Goal: Task Accomplishment & Management: Use online tool/utility

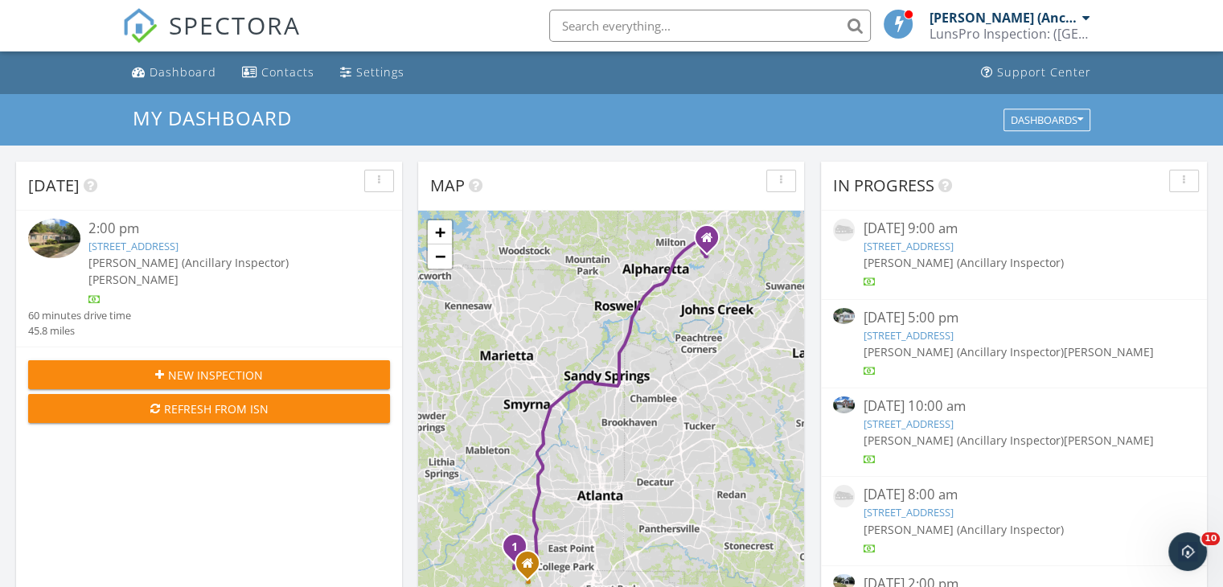
scroll to position [1489, 1248]
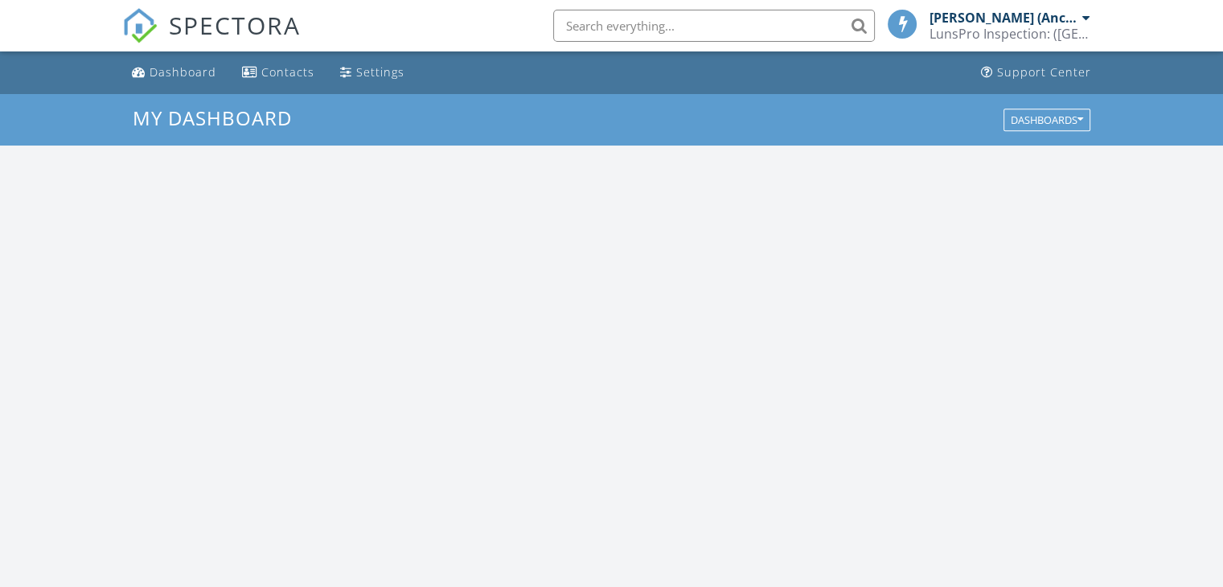
scroll to position [1489, 1248]
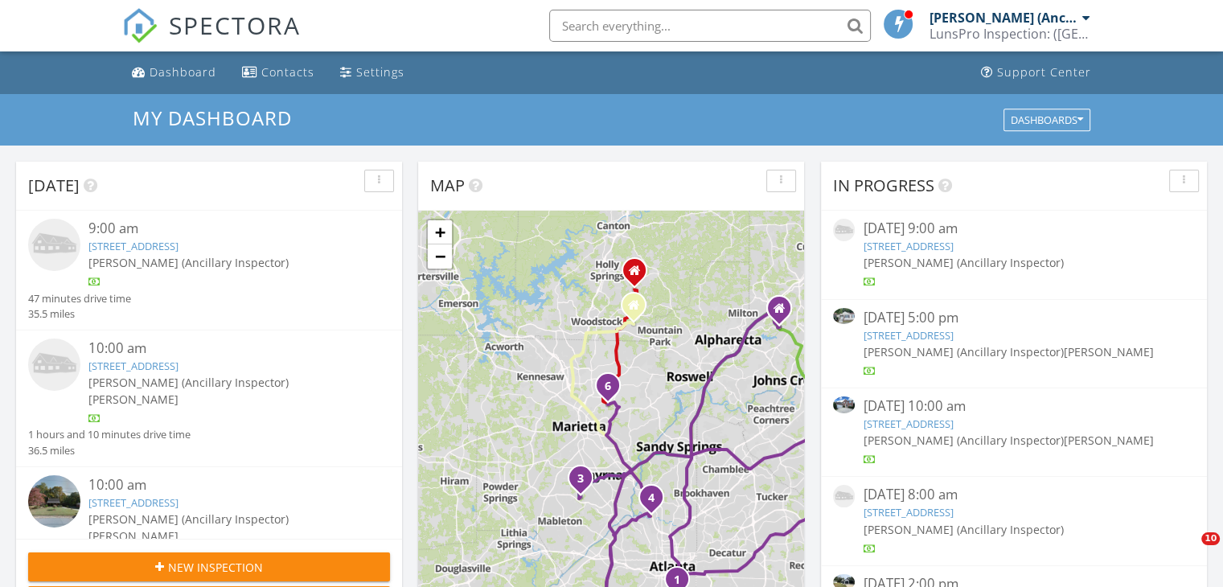
click at [154, 244] on link "1591 Jonesboro Rd SE, Atlanta, GA 30315" at bounding box center [133, 246] width 90 height 14
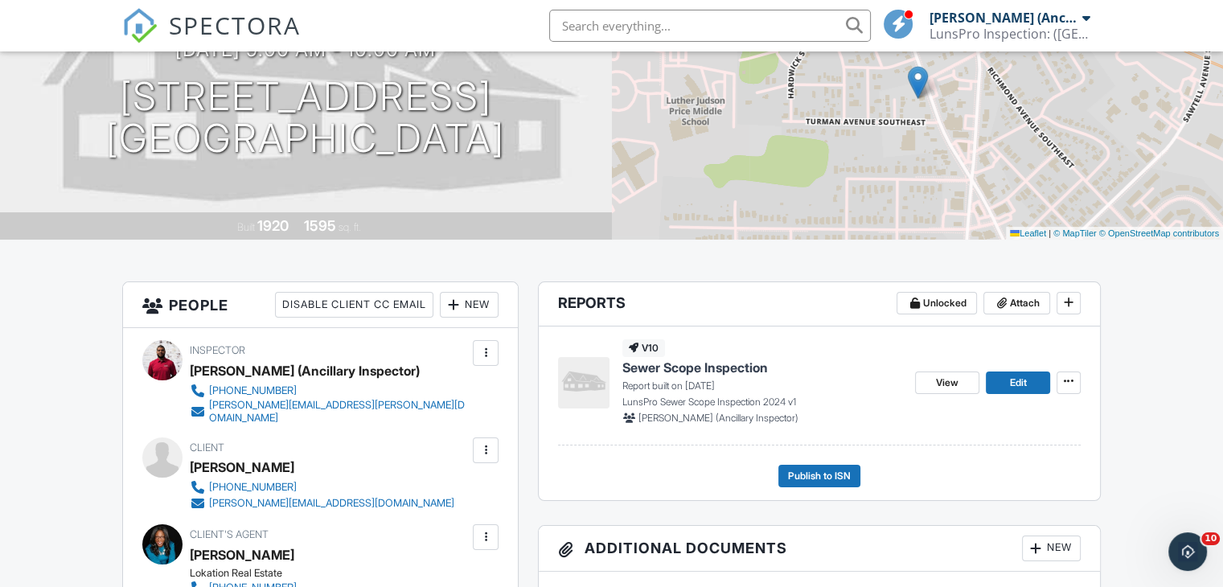
click at [710, 35] on input "text" at bounding box center [710, 26] width 322 height 32
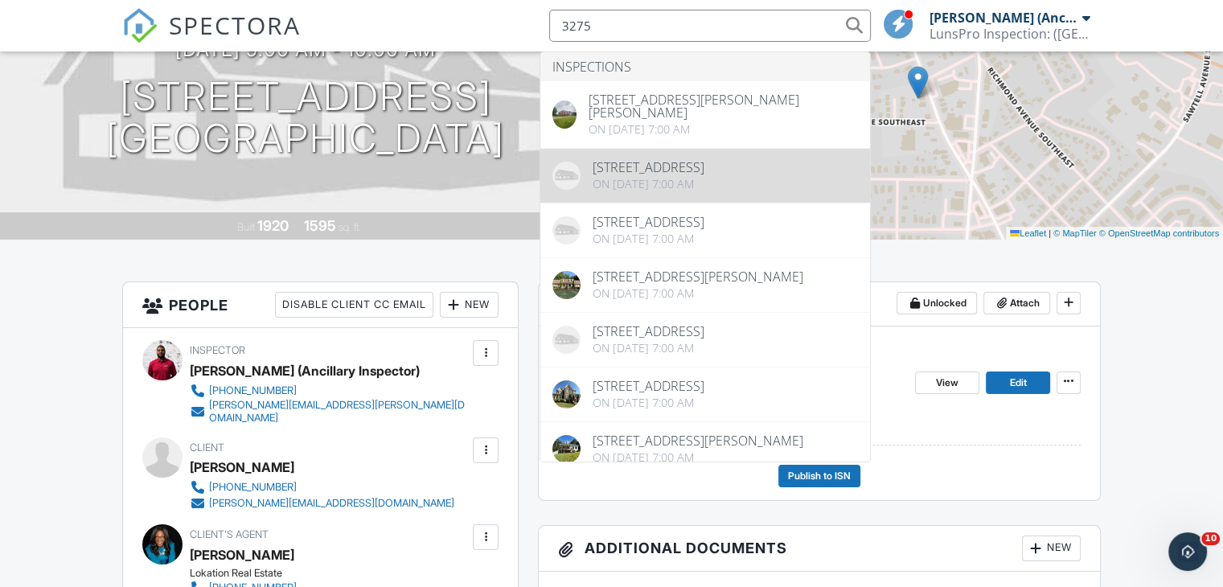
type input "3275"
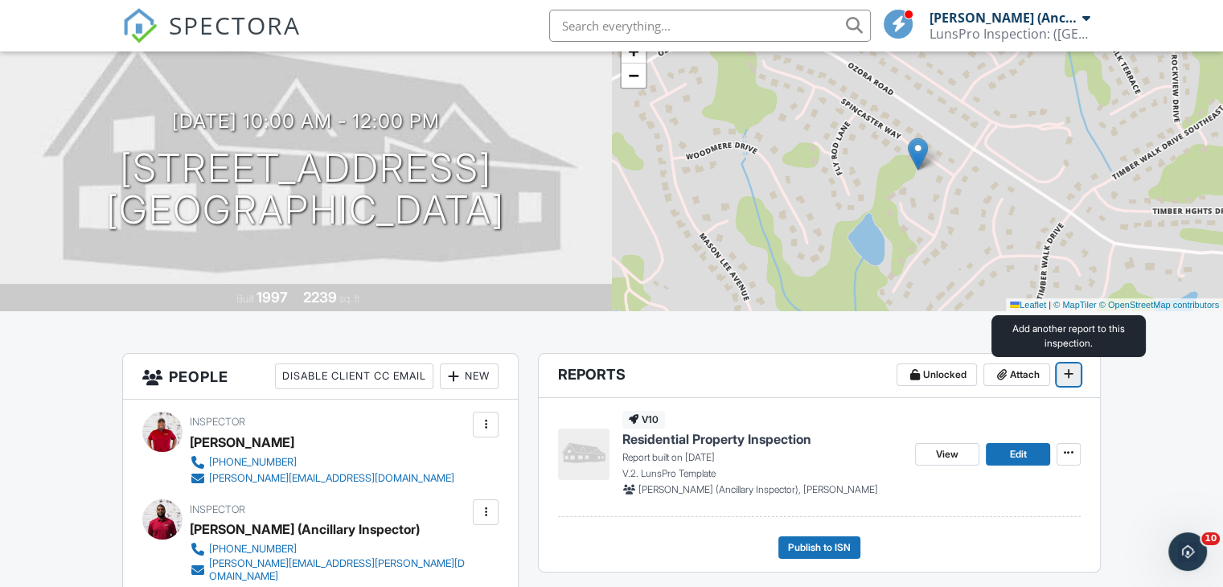
click at [1072, 372] on icon at bounding box center [1069, 373] width 10 height 11
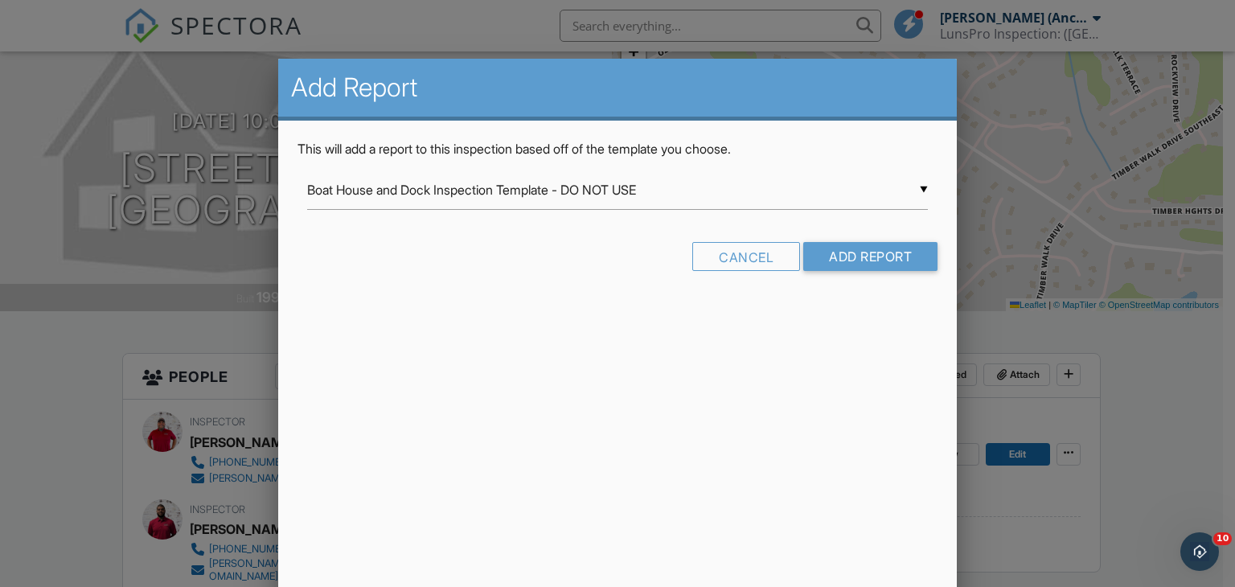
click at [750, 191] on div "▼ Boat House and Dock Inspection Template - DO NOT USE Boat House and Dock Insp…" at bounding box center [618, 190] width 622 height 39
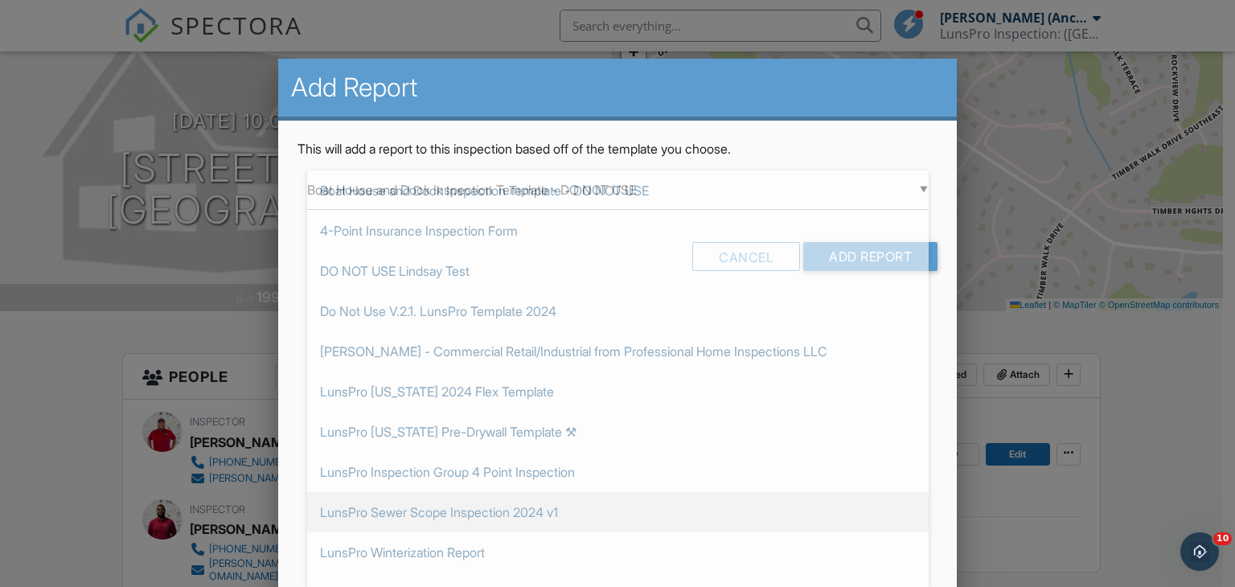
click at [669, 504] on span "LunsPro Sewer Scope Inspection 2024 v1" at bounding box center [618, 512] width 622 height 40
type input "LunsPro Sewer Scope Inspection 2024 v1"
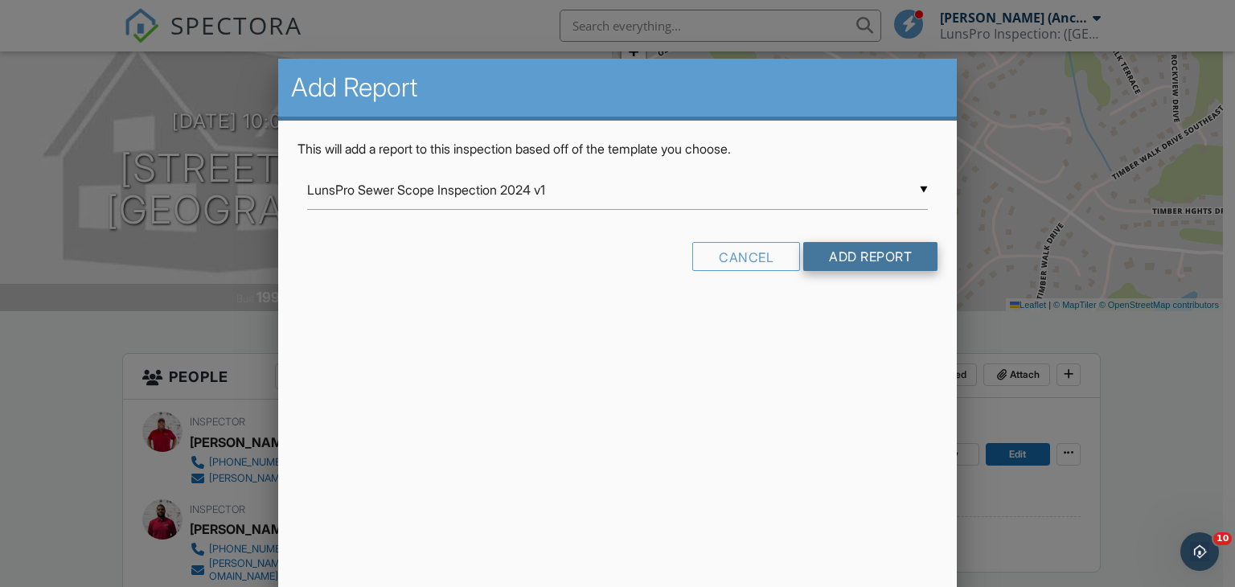
click at [875, 247] on input "Add Report" at bounding box center [870, 256] width 134 height 29
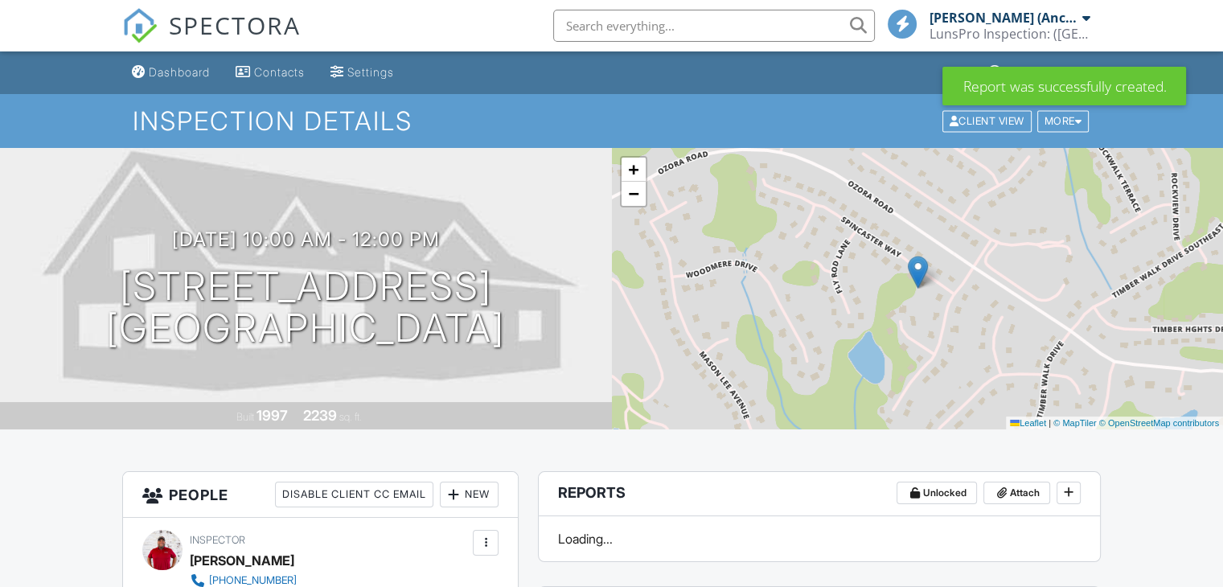
click at [765, 27] on input "text" at bounding box center [714, 26] width 322 height 32
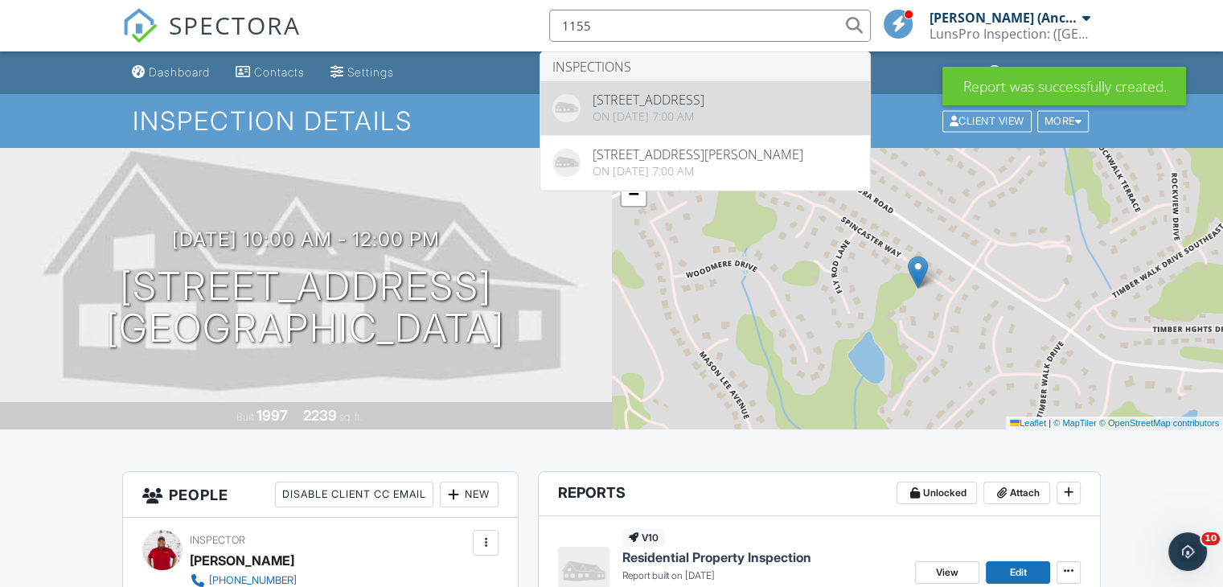
type input "1155"
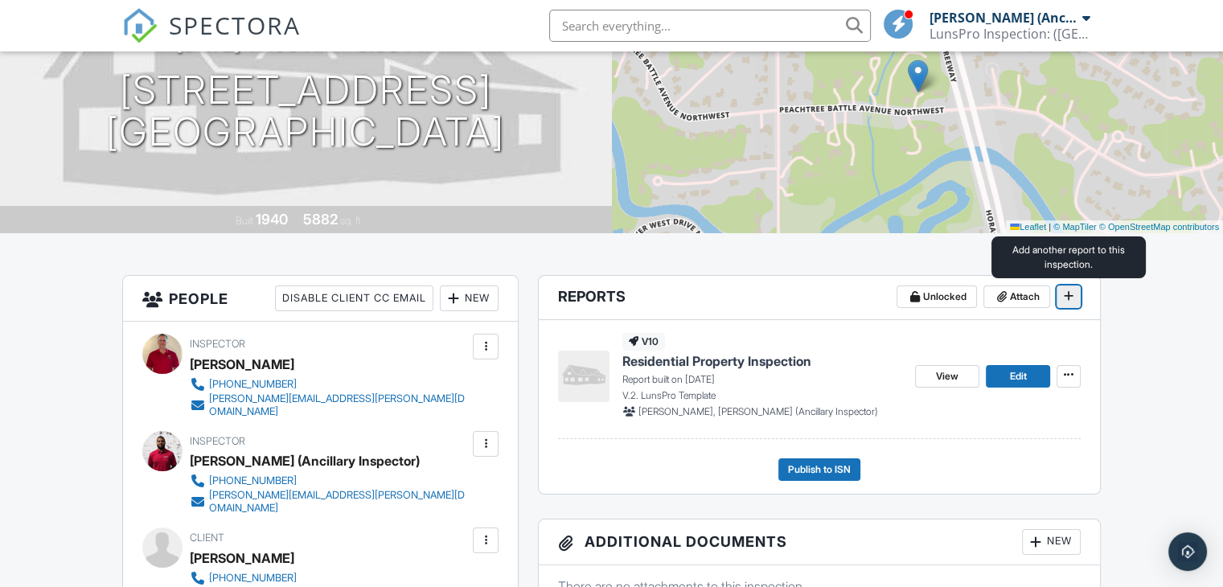
click at [1070, 302] on span at bounding box center [1069, 296] width 16 height 16
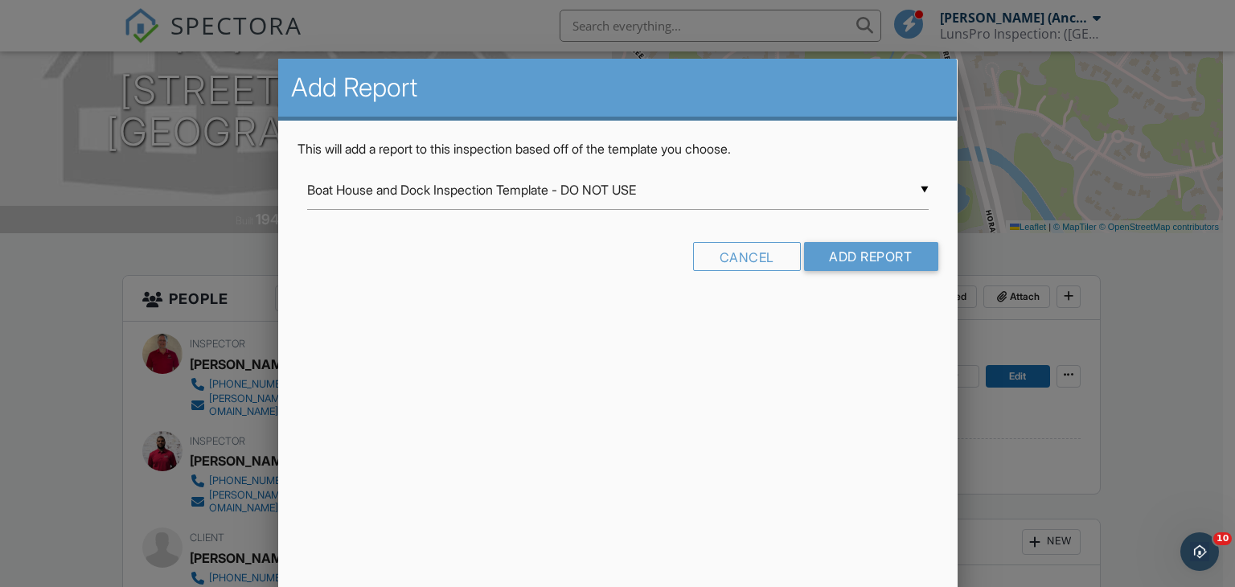
click at [802, 186] on div "▼ Boat House and Dock Inspection Template - DO NOT USE Boat House and Dock Insp…" at bounding box center [618, 190] width 622 height 39
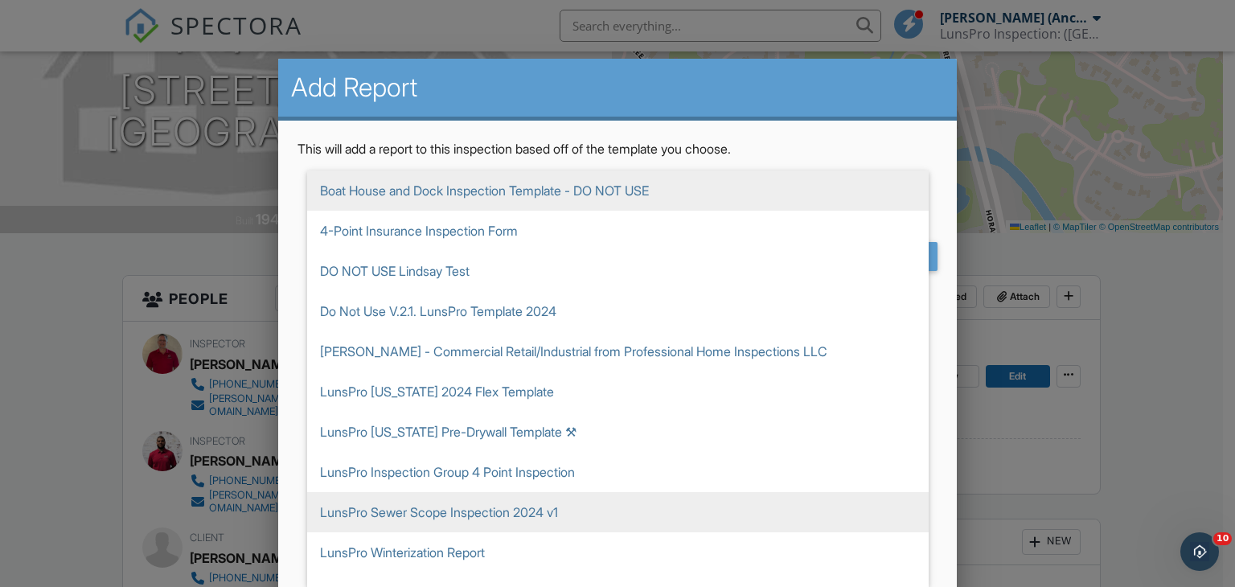
click at [692, 513] on span "LunsPro Sewer Scope Inspection 2024 v1" at bounding box center [618, 512] width 622 height 40
type input "LunsPro Sewer Scope Inspection 2024 v1"
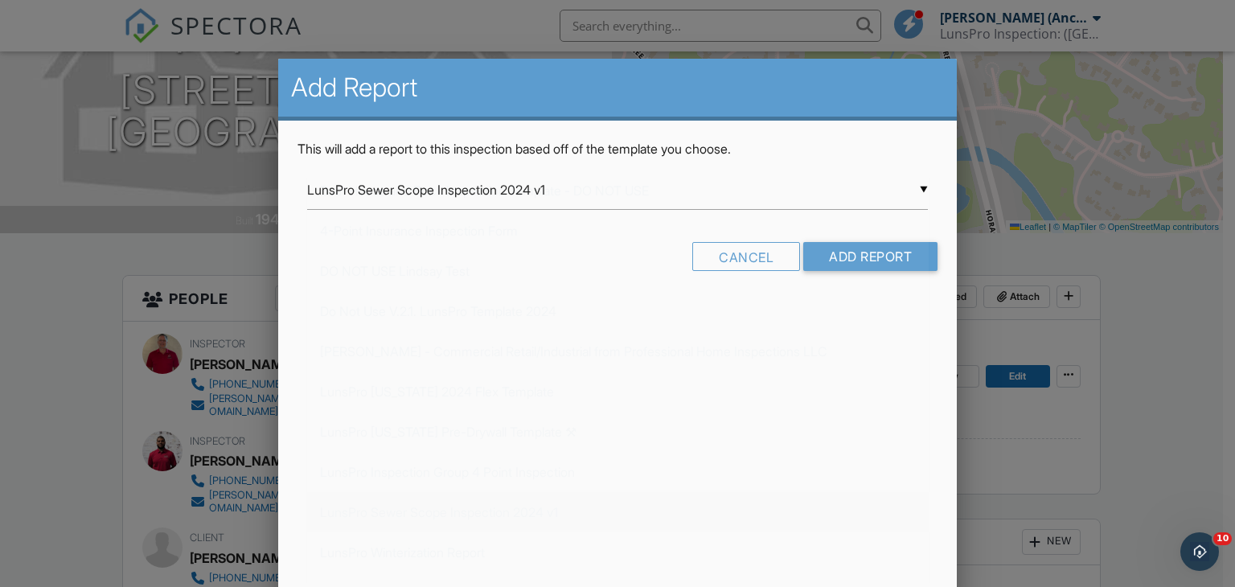
scroll to position [307, 0]
click at [856, 258] on input "Add Report" at bounding box center [870, 256] width 134 height 29
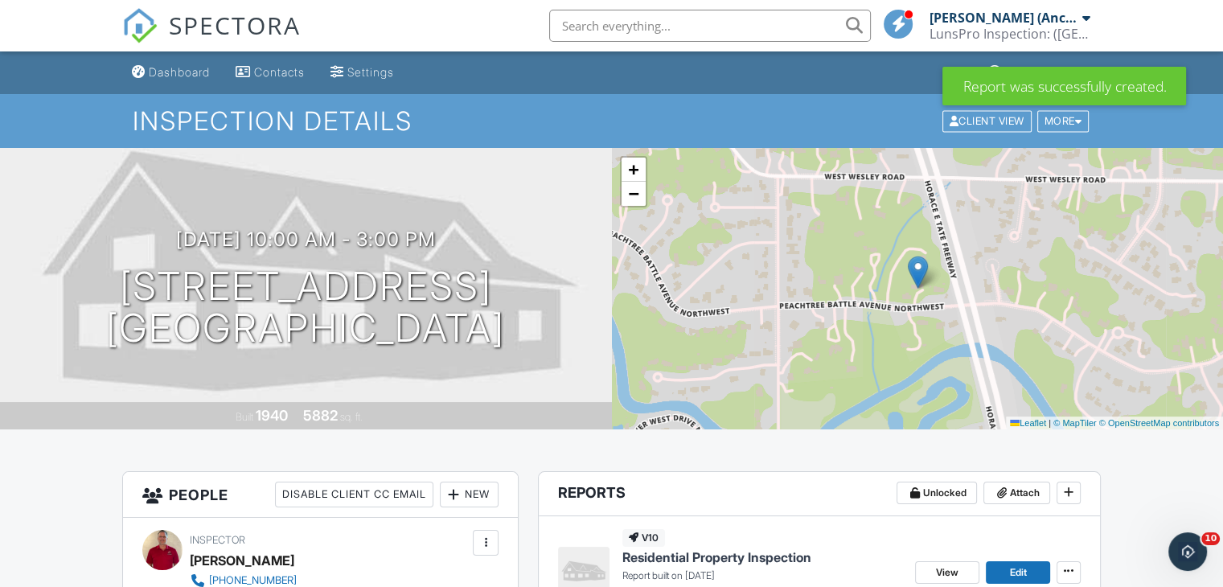
click at [685, 35] on input "text" at bounding box center [710, 26] width 322 height 32
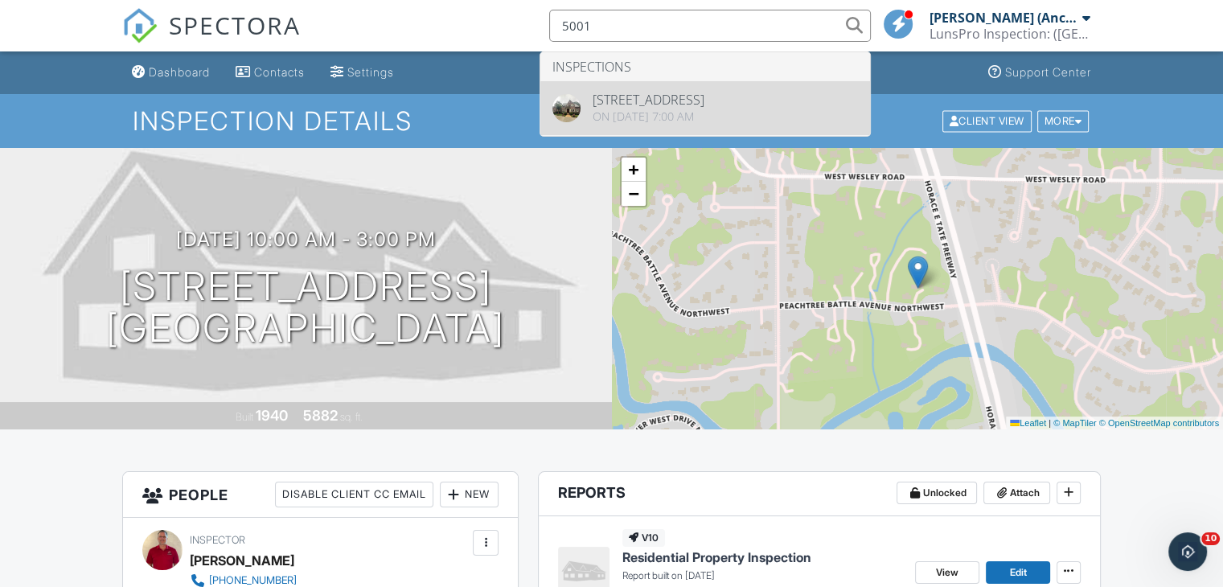
type input "5001"
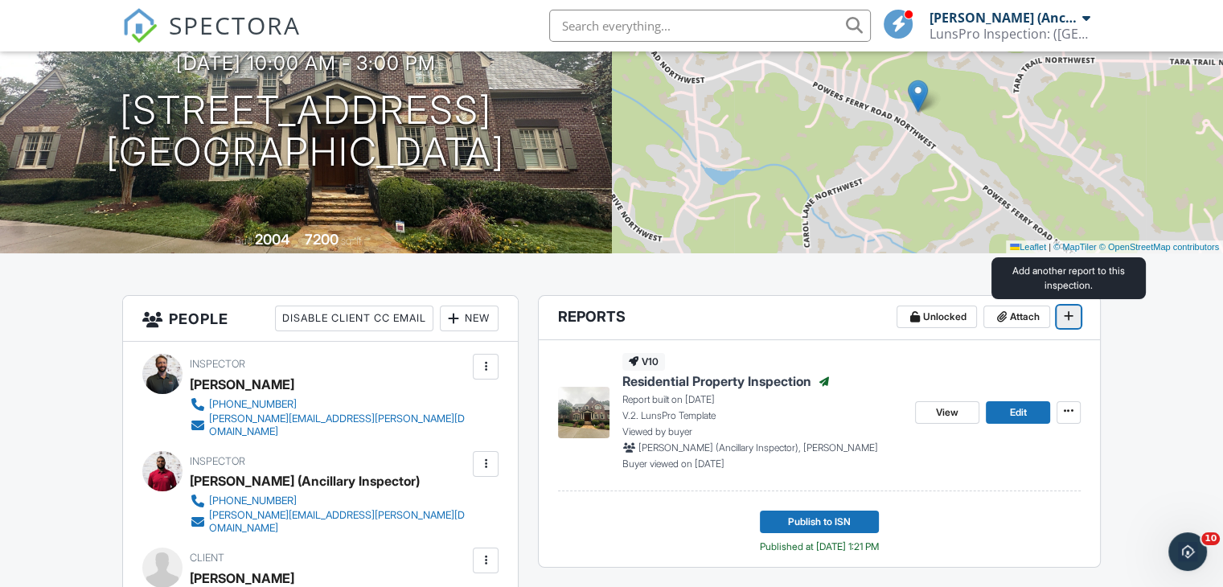
click at [1075, 319] on span at bounding box center [1069, 316] width 16 height 16
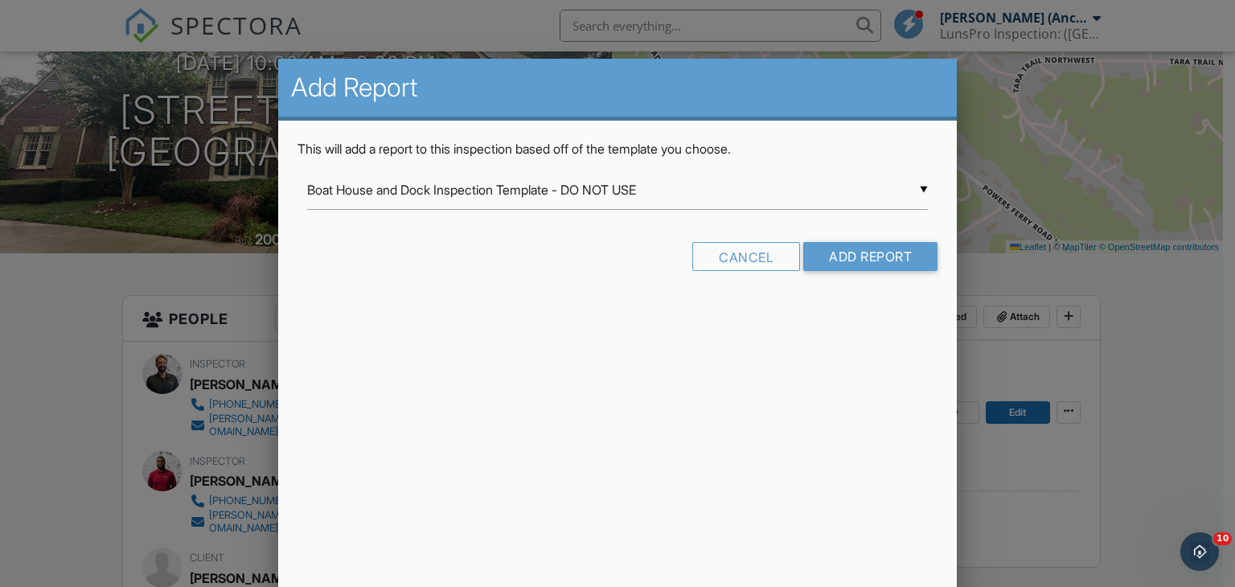
click at [830, 200] on div "▼ Boat House and Dock Inspection Template - DO NOT USE Boat House and Dock Insp…" at bounding box center [618, 190] width 622 height 39
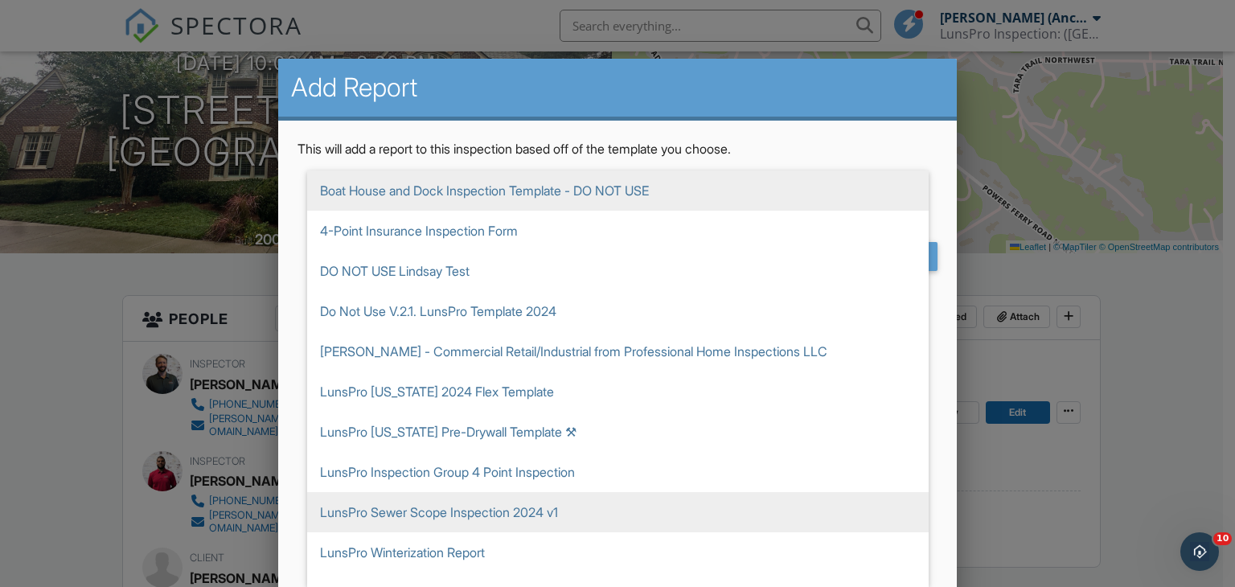
click at [705, 495] on span "LunsPro Sewer Scope Inspection 2024 v1" at bounding box center [618, 512] width 622 height 40
type input "LunsPro Sewer Scope Inspection 2024 v1"
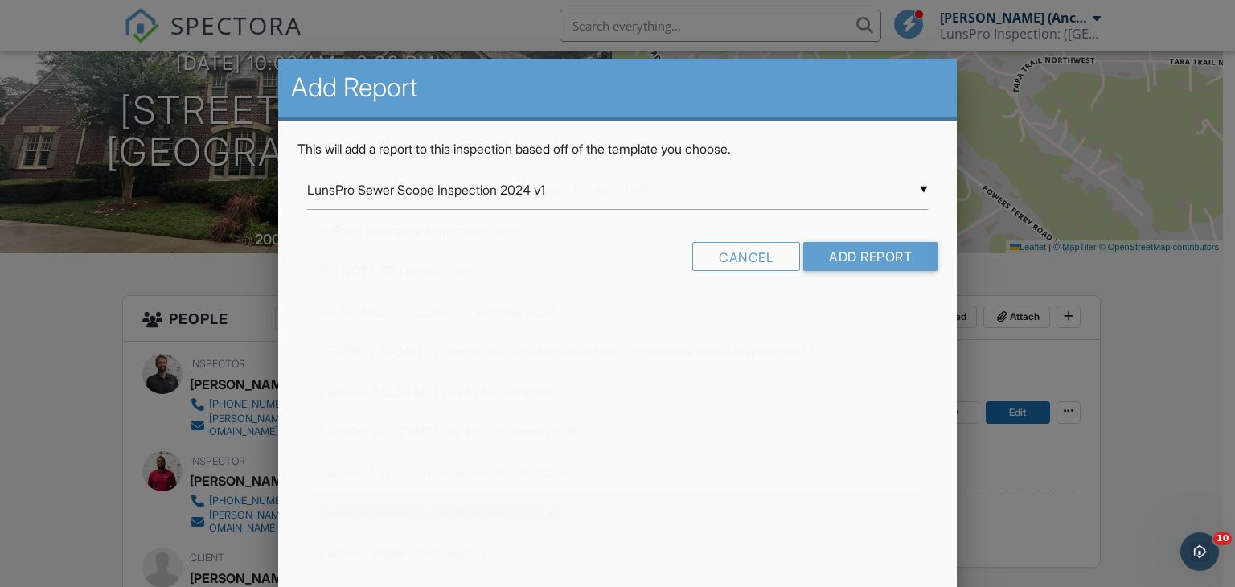
scroll to position [307, 0]
click at [901, 247] on input "Add Report" at bounding box center [870, 256] width 134 height 29
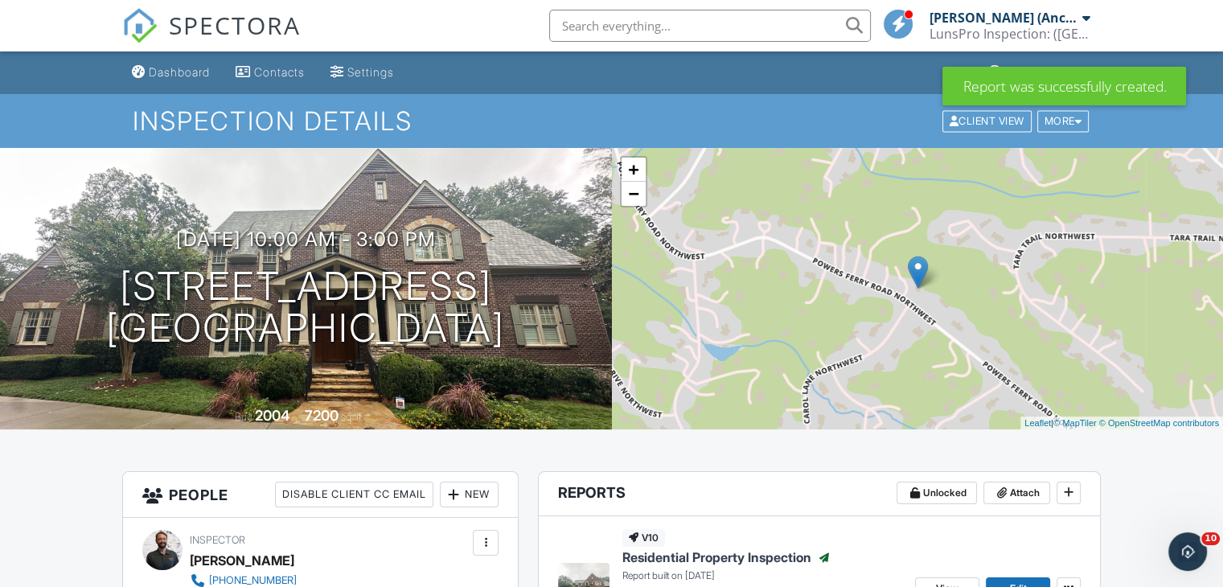
click at [901, 247] on div "+ − Leaflet | © MapTiler © OpenStreetMap contributors" at bounding box center [918, 289] width 612 height 282
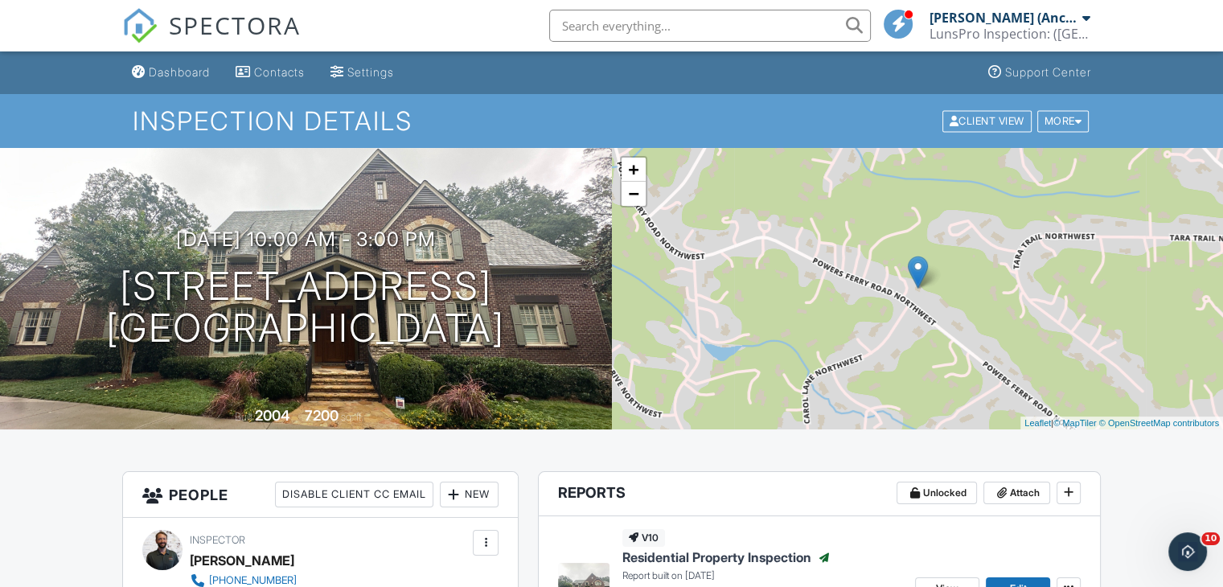
click at [760, 28] on input "text" at bounding box center [710, 26] width 322 height 32
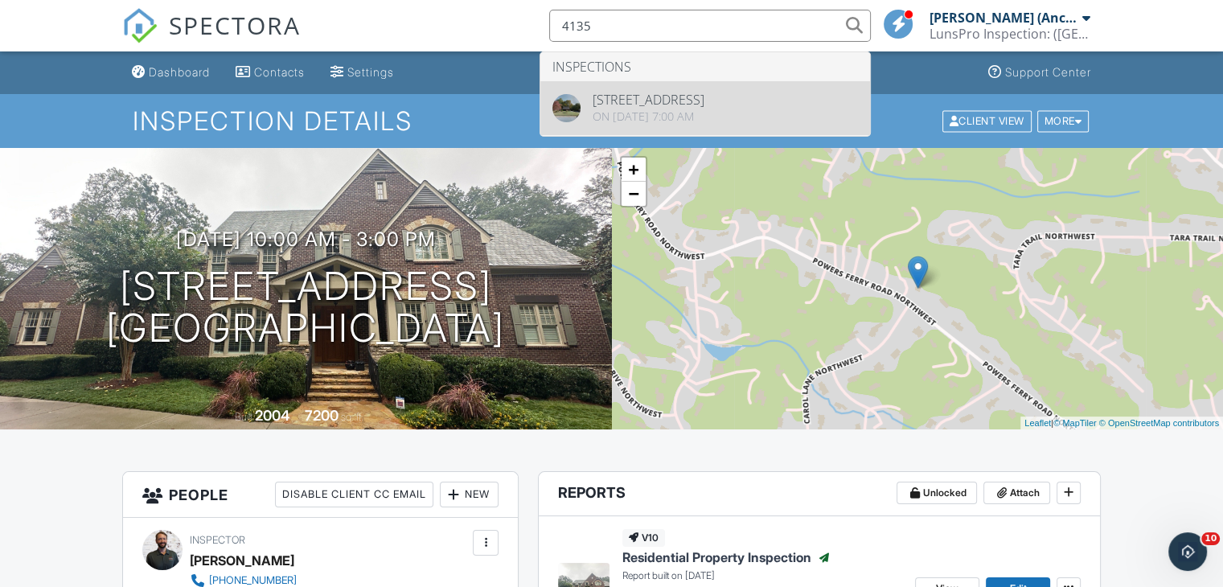
type input "4135"
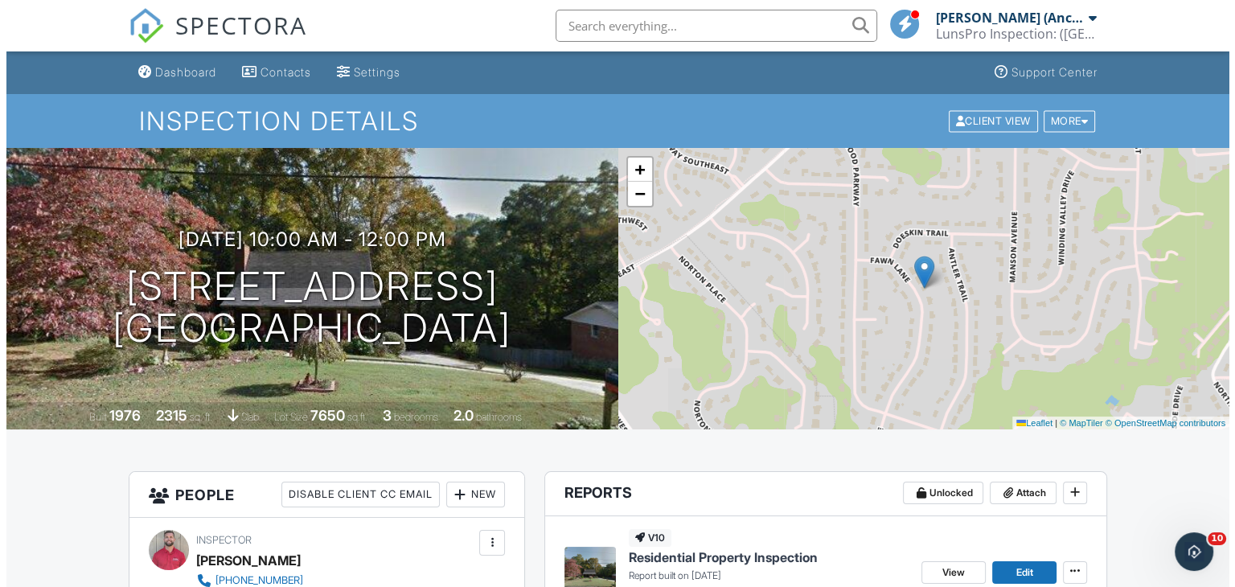
scroll to position [80, 0]
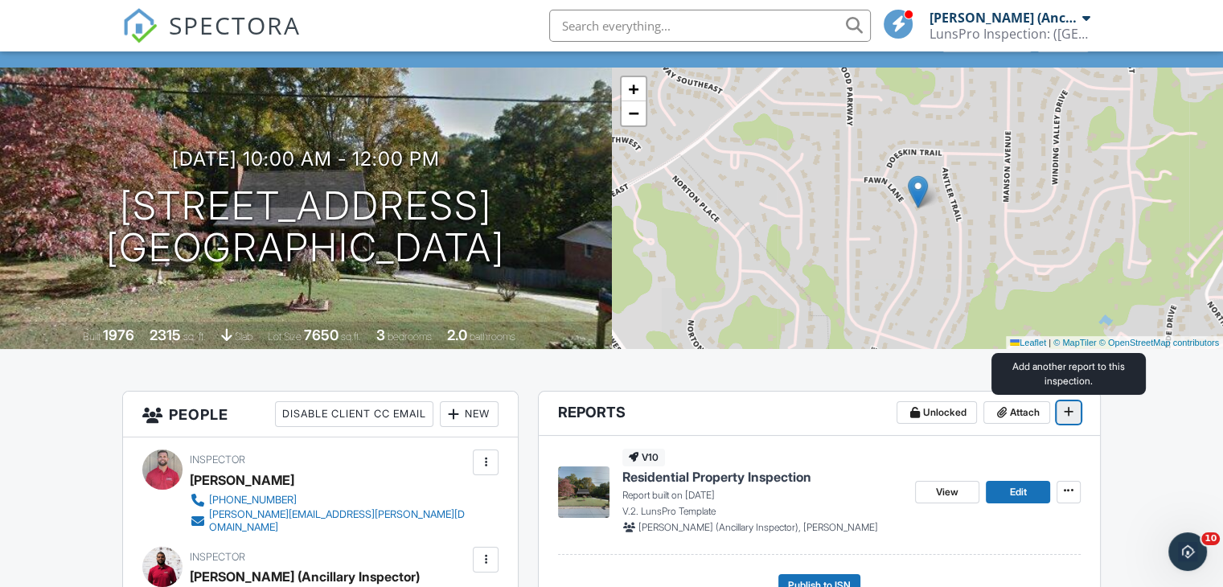
click at [1066, 420] on button at bounding box center [1069, 412] width 24 height 23
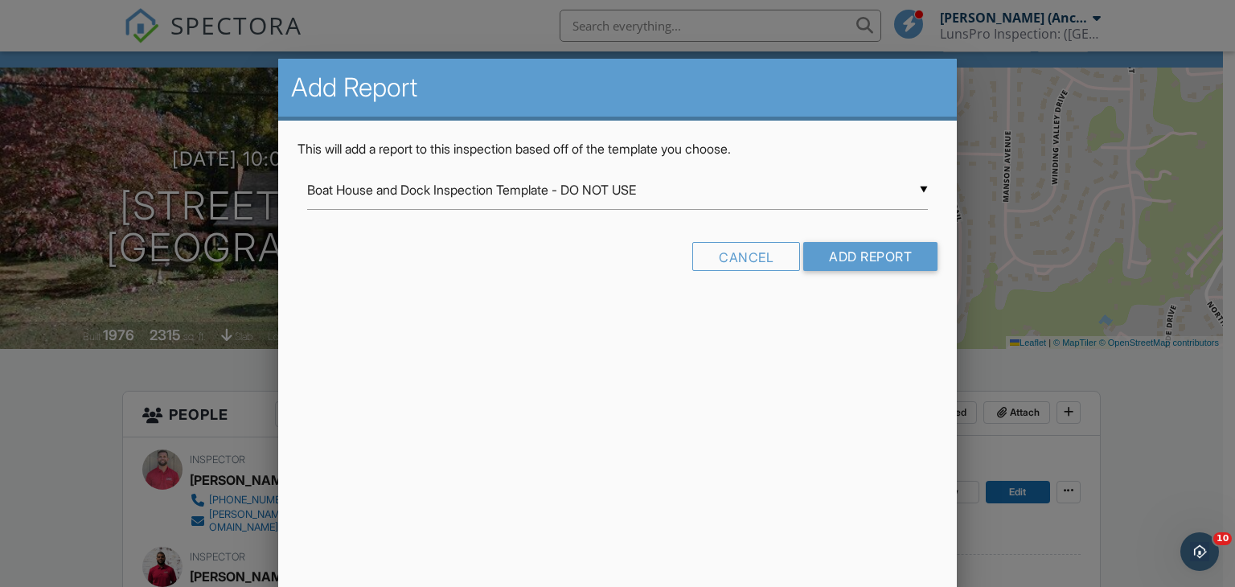
click at [888, 195] on div "▼ Boat House and Dock Inspection Template - DO NOT USE Boat House and Dock Insp…" at bounding box center [618, 190] width 622 height 39
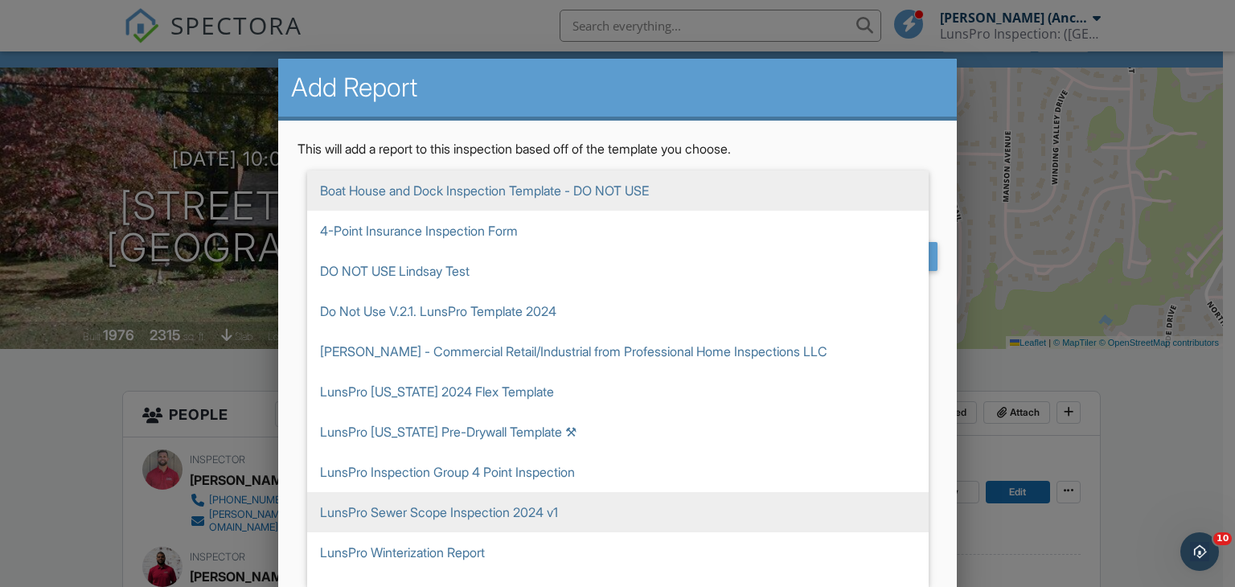
click at [726, 498] on span "LunsPro Sewer Scope Inspection 2024 v1" at bounding box center [618, 512] width 622 height 40
type input "LunsPro Sewer Scope Inspection 2024 v1"
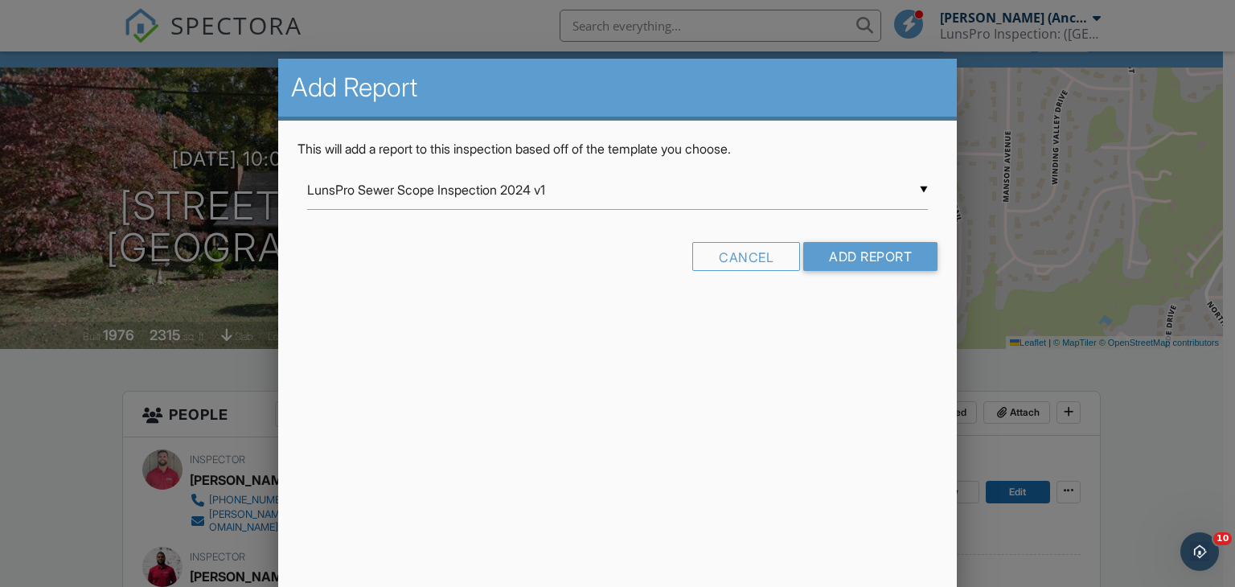
scroll to position [0, 0]
click at [849, 255] on input "Add Report" at bounding box center [870, 256] width 134 height 29
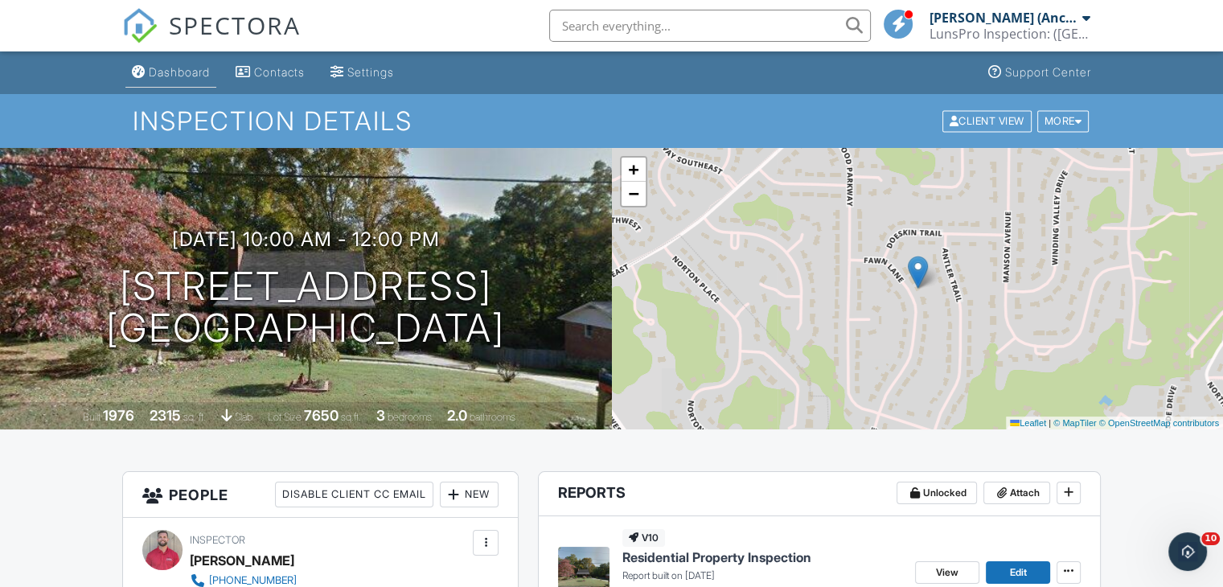
click at [198, 65] on div "Dashboard" at bounding box center [179, 72] width 61 height 14
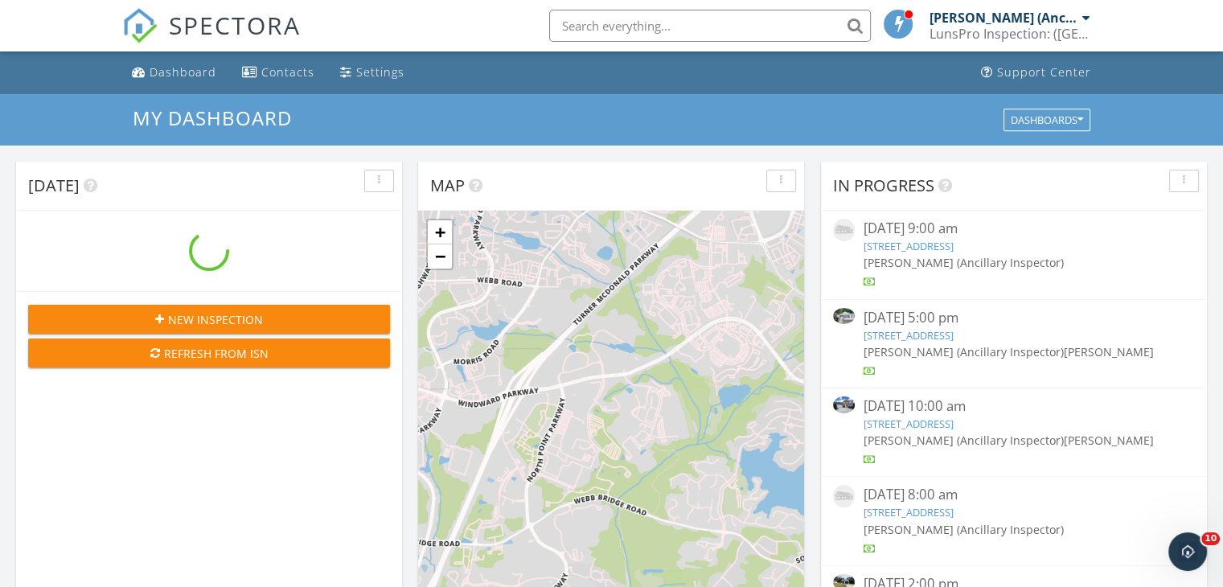
scroll to position [1489, 1248]
